Goal: Task Accomplishment & Management: Use online tool/utility

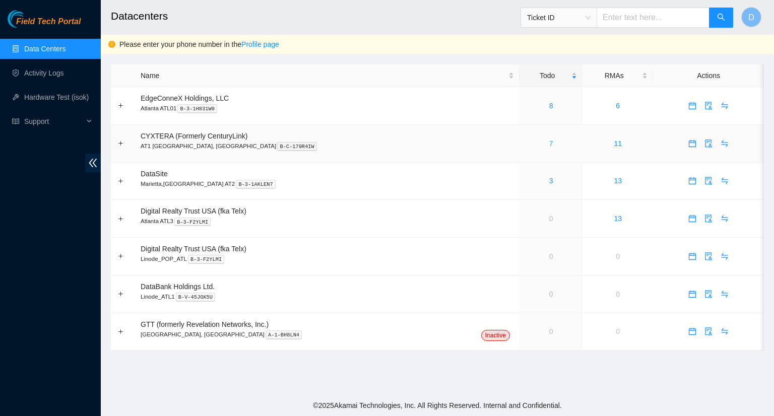
click at [549, 143] on link "7" at bounding box center [551, 144] width 4 height 8
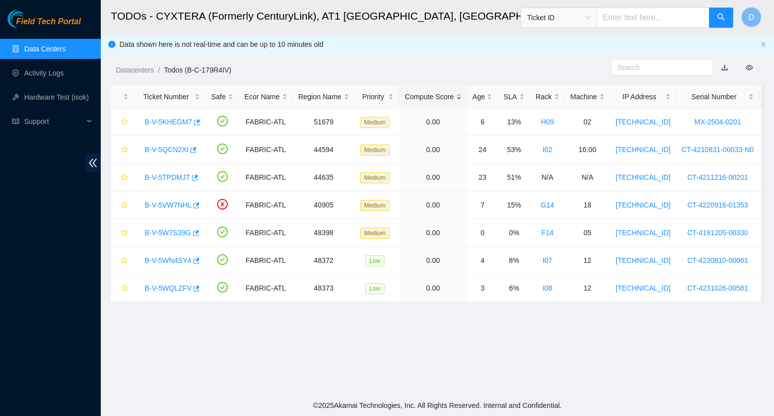
click at [66, 49] on link "Data Centers" at bounding box center [44, 49] width 41 height 8
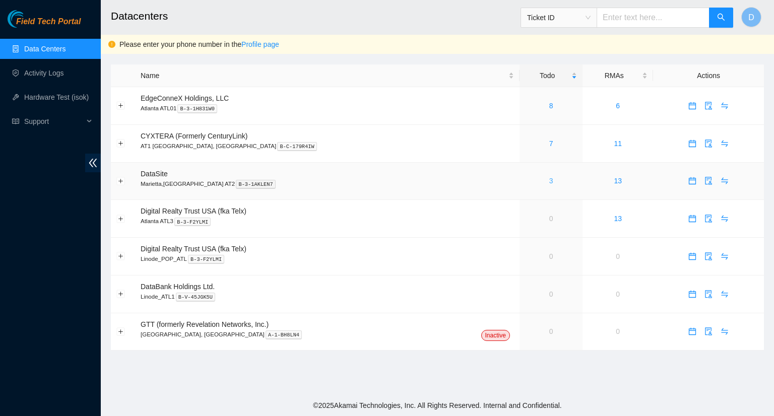
click at [549, 182] on link "3" at bounding box center [551, 181] width 4 height 8
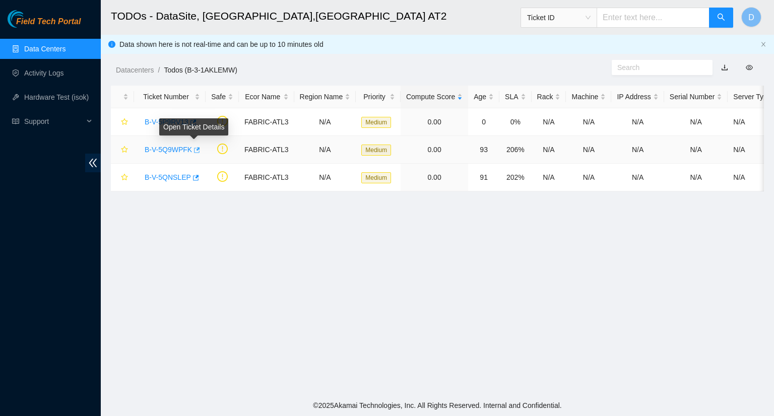
click at [194, 149] on icon "button" at bounding box center [196, 150] width 7 height 7
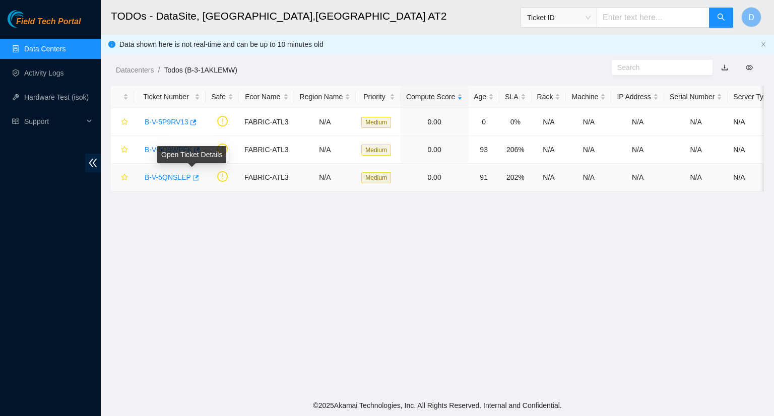
click at [193, 178] on icon "button" at bounding box center [196, 178] width 6 height 6
click at [50, 49] on link "Data Centers" at bounding box center [44, 49] width 41 height 8
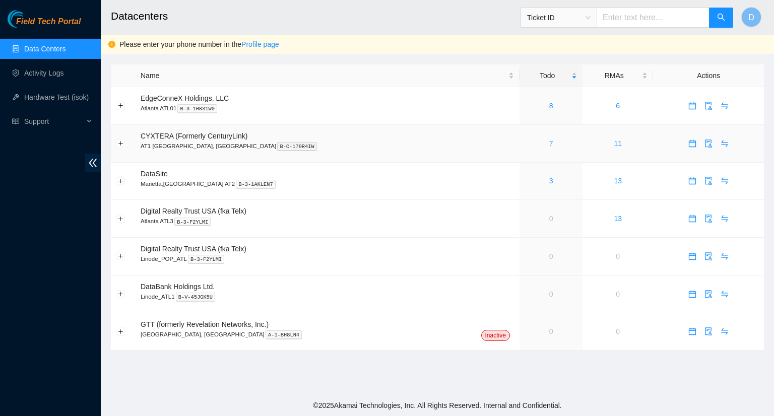
click at [549, 144] on link "7" at bounding box center [551, 144] width 4 height 8
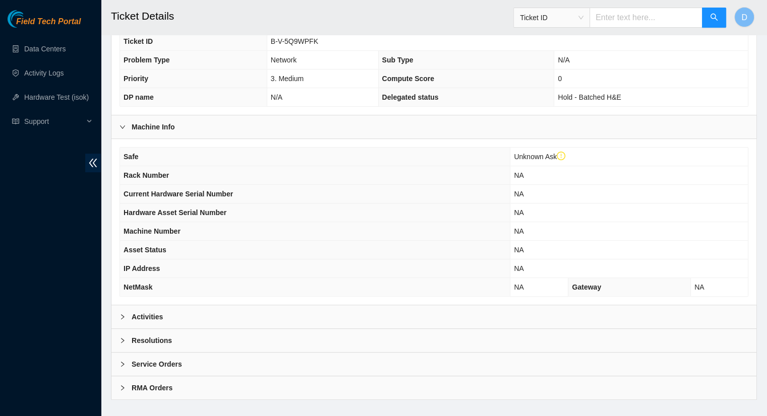
scroll to position [284, 0]
click at [159, 310] on b "Activities" at bounding box center [147, 315] width 31 height 11
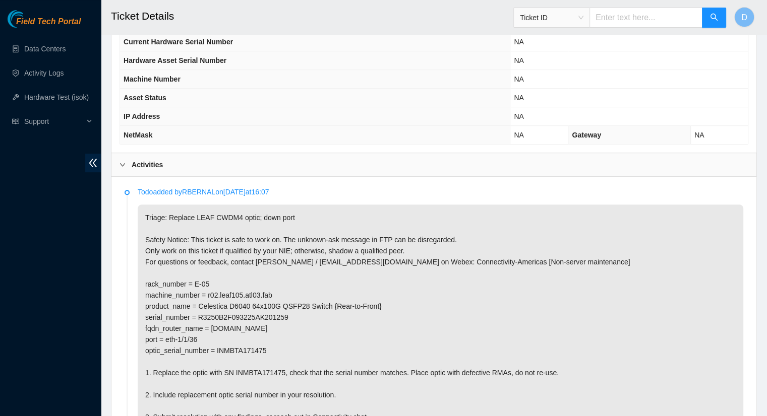
scroll to position [485, 0]
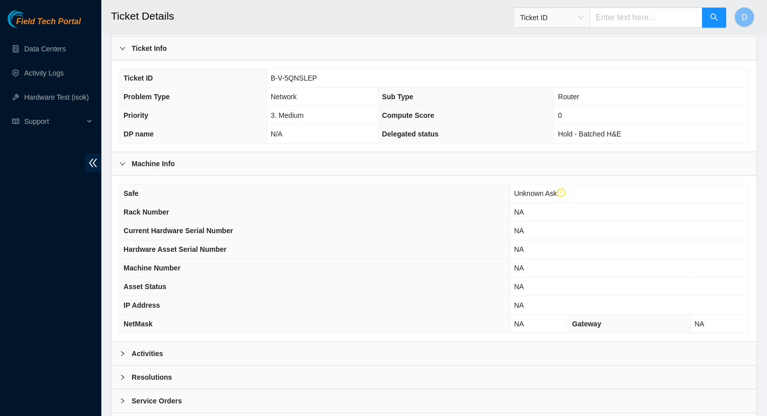
scroll to position [252, 0]
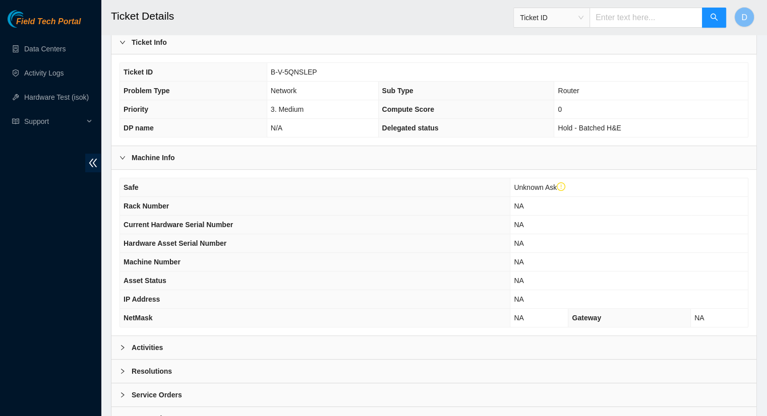
click at [179, 336] on div "Activities" at bounding box center [433, 347] width 645 height 23
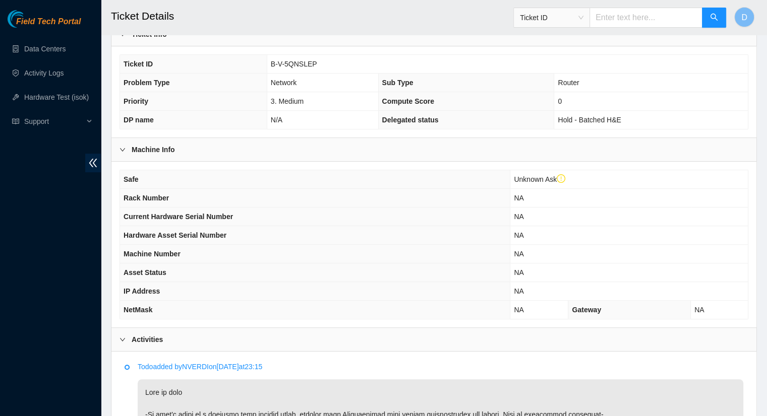
scroll to position [151, 0]
